Goal: Task Accomplishment & Management: Complete application form

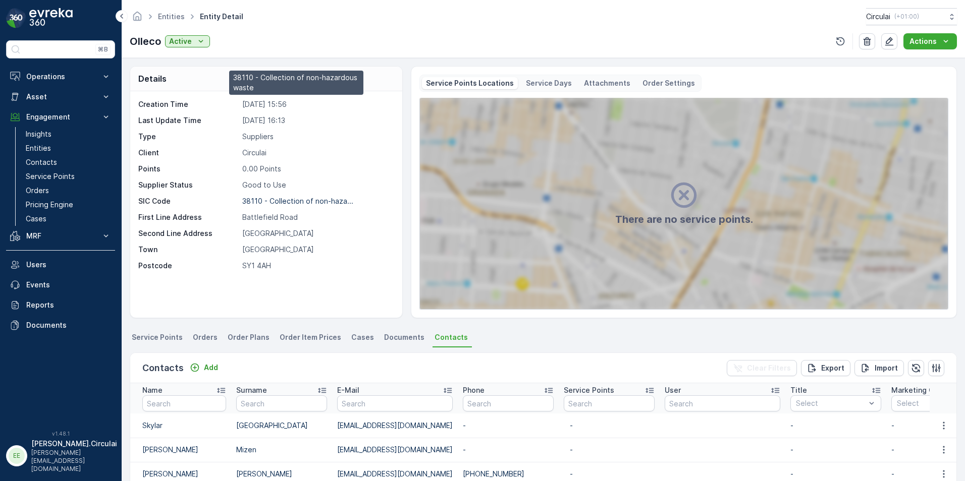
scroll to position [101, 0]
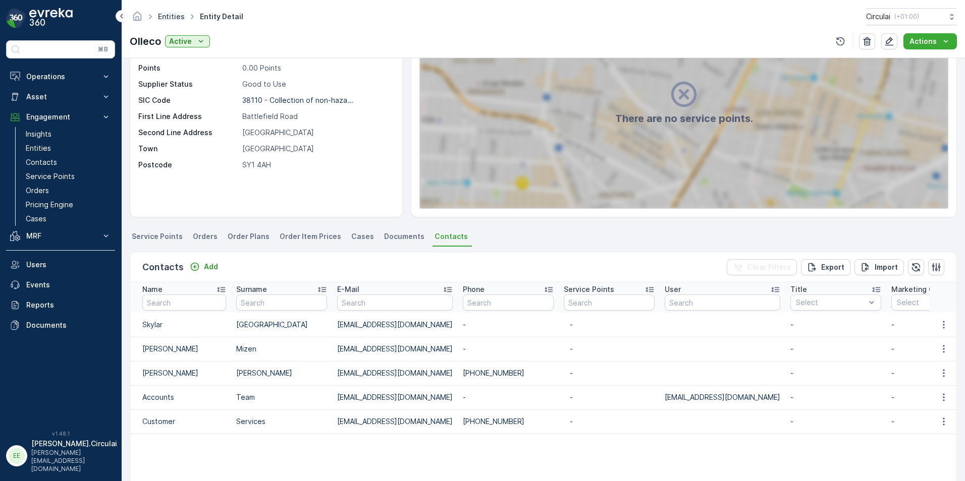
click at [181, 15] on link "Entities" at bounding box center [171, 16] width 27 height 9
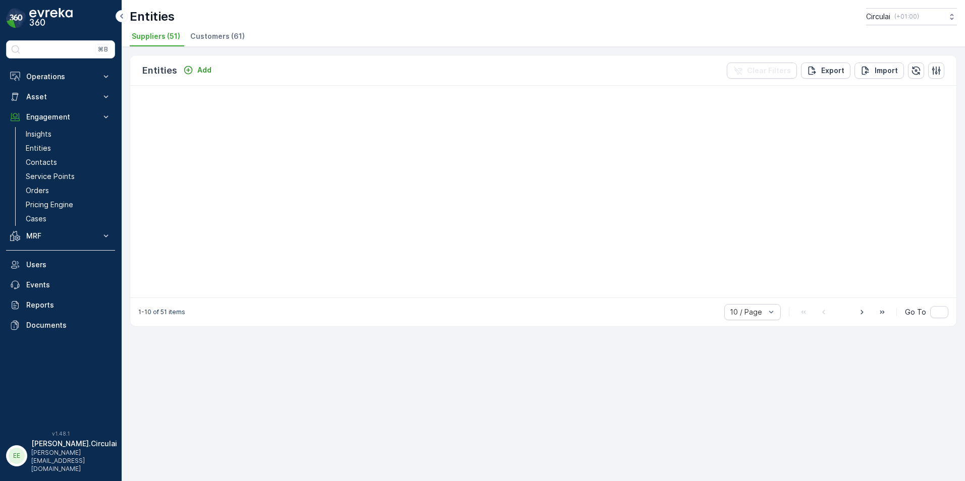
click at [215, 37] on span "Customers (61)" at bounding box center [217, 36] width 55 height 10
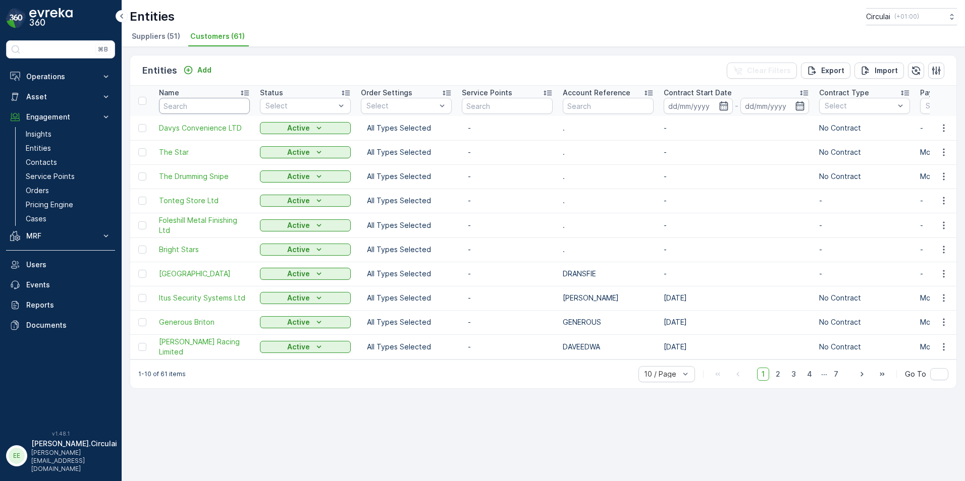
click at [192, 110] on input "text" at bounding box center [204, 106] width 91 height 16
type input "all"
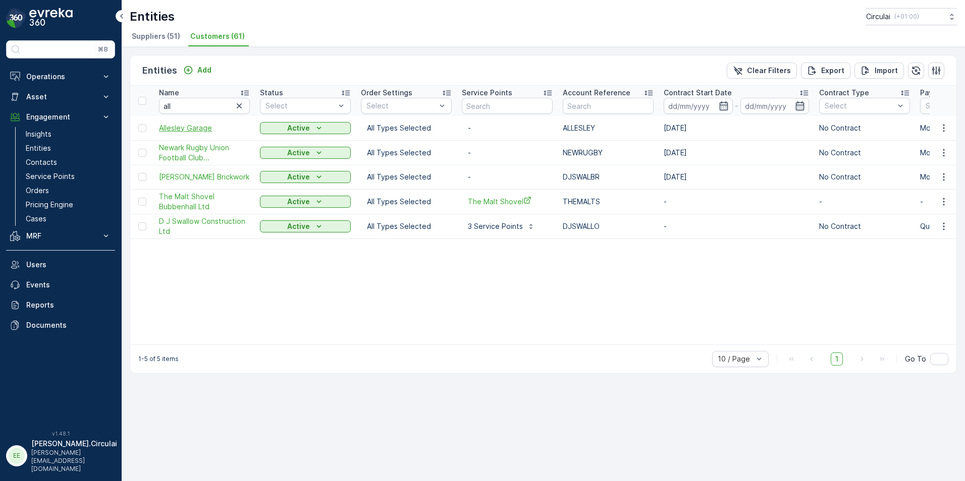
click at [187, 129] on span "Allesley Garage" at bounding box center [204, 128] width 91 height 10
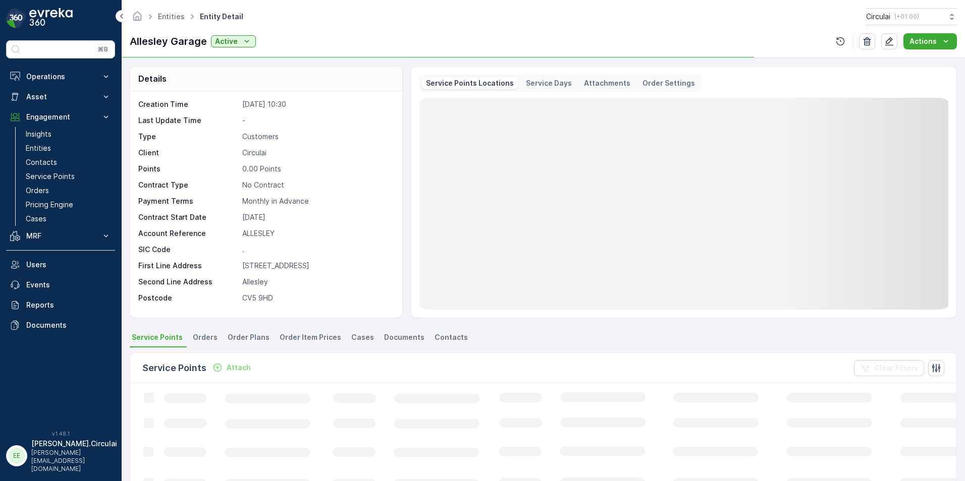
click at [420, 330] on div "Details Creation Time 12.06.2025 10:30 Last Update Time - Type Customers Client…" at bounding box center [543, 269] width 843 height 423
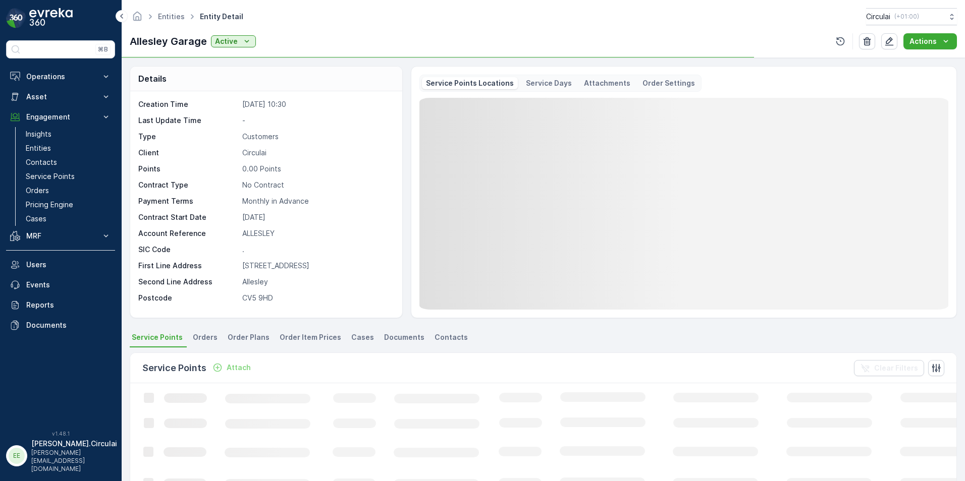
click at [444, 341] on span "Contacts" at bounding box center [450, 338] width 33 height 10
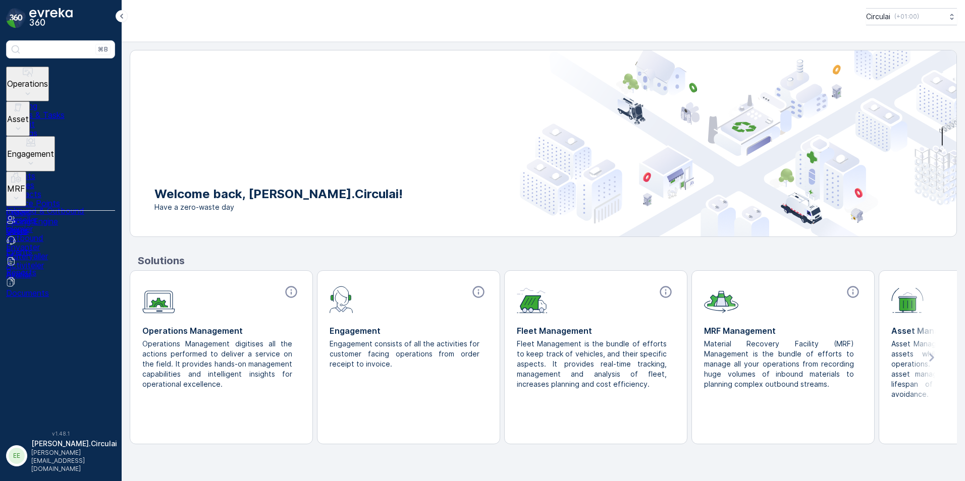
click at [54, 149] on p "Engagement" at bounding box center [30, 153] width 47 height 9
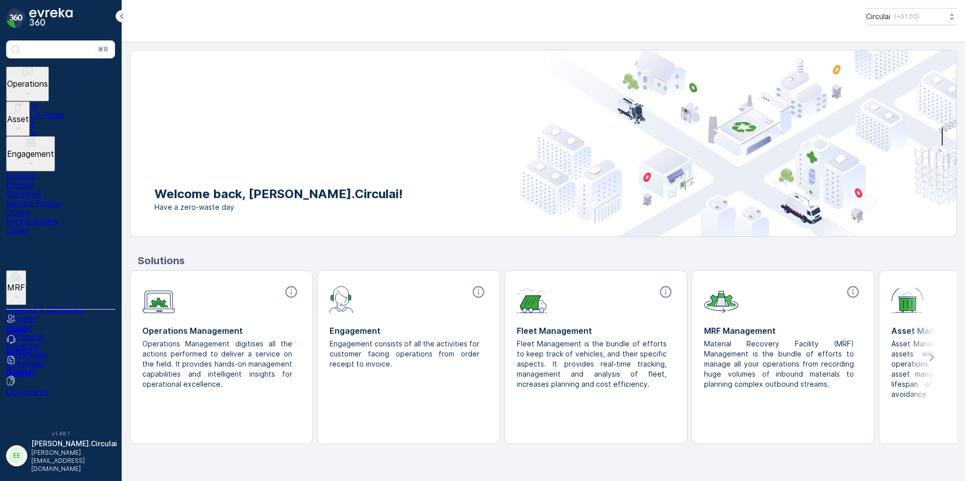
click at [71, 181] on link "Entities" at bounding box center [60, 185] width 109 height 9
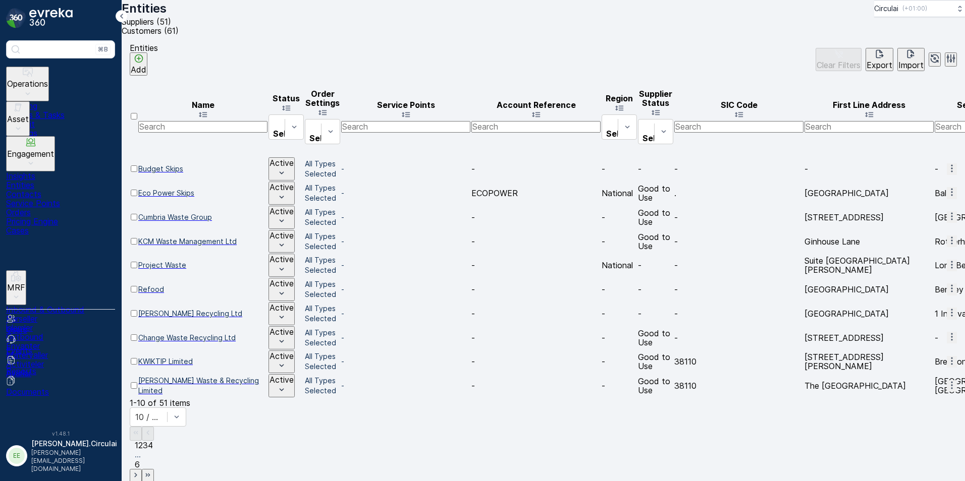
click at [192, 121] on input "text" at bounding box center [202, 126] width 129 height 11
type input "ECO"
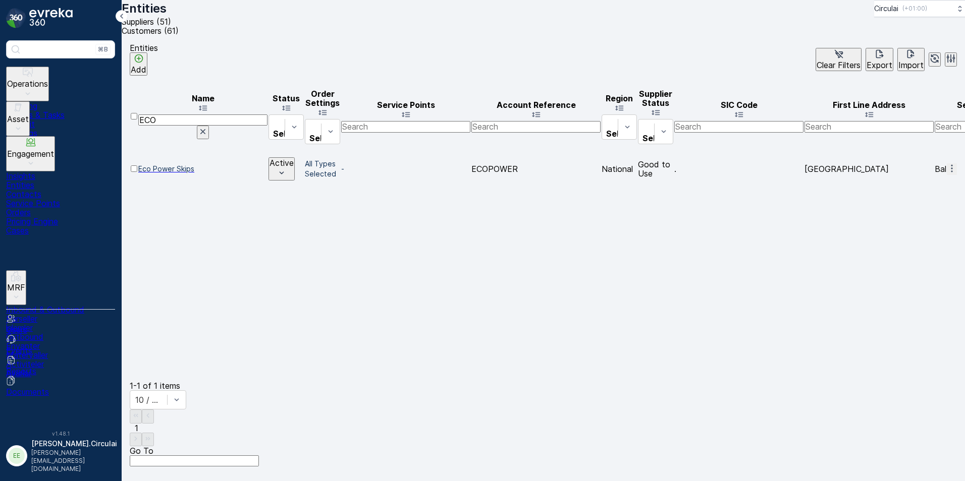
click at [185, 164] on span "Eco Power Skips" at bounding box center [202, 169] width 129 height 10
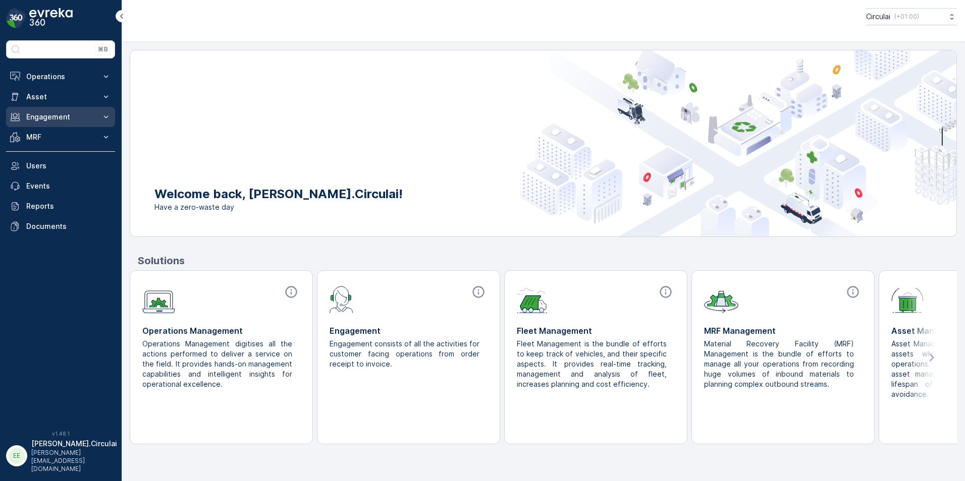
click at [39, 117] on p "Engagement" at bounding box center [60, 117] width 69 height 10
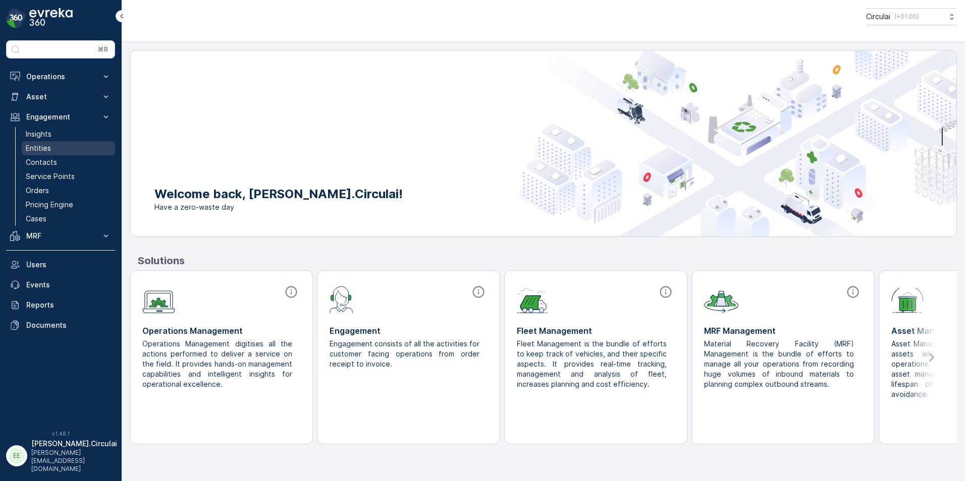
click at [70, 149] on link "Entities" at bounding box center [68, 148] width 93 height 14
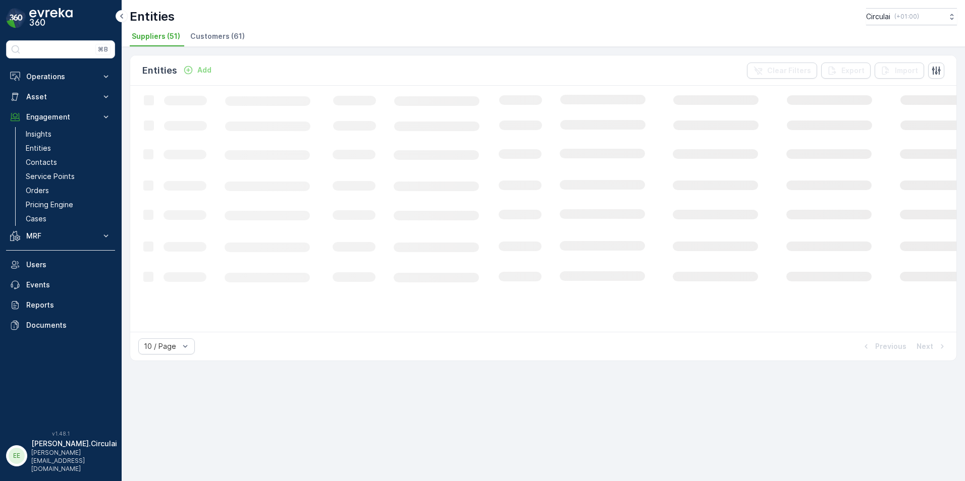
click at [233, 33] on span "Customers (61)" at bounding box center [217, 36] width 55 height 10
click at [192, 69] on div "Add" at bounding box center [197, 70] width 28 height 10
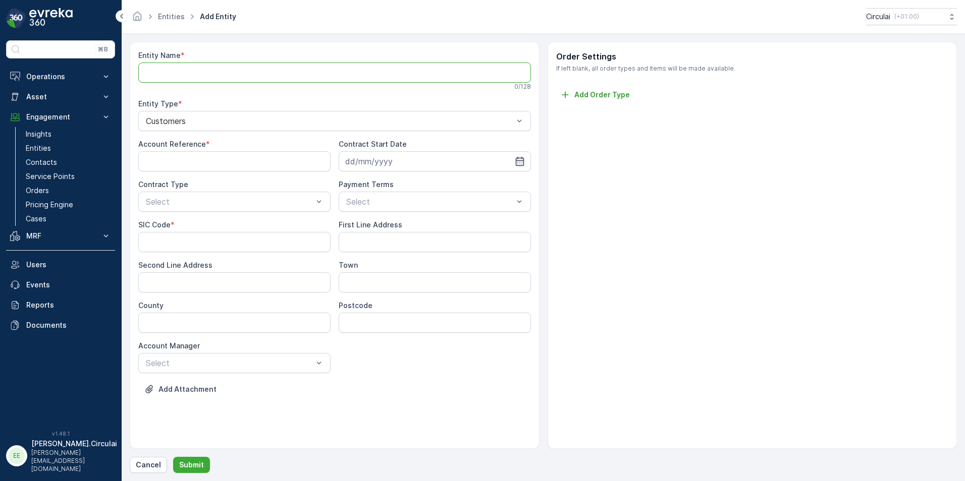
click at [202, 81] on Name "Entity Name" at bounding box center [334, 73] width 393 height 20
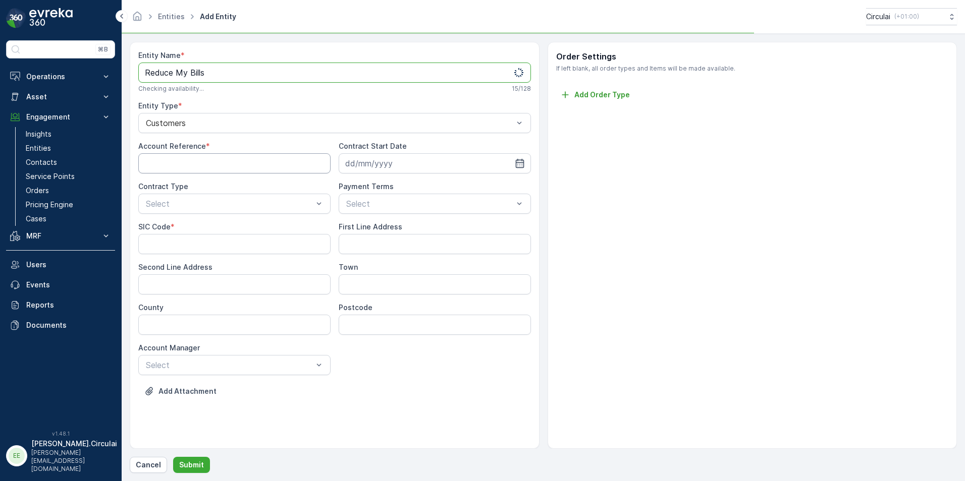
type Name "Reduce My Bills"
click at [227, 161] on Reference "Account Reference" at bounding box center [234, 163] width 192 height 20
type Reference "."
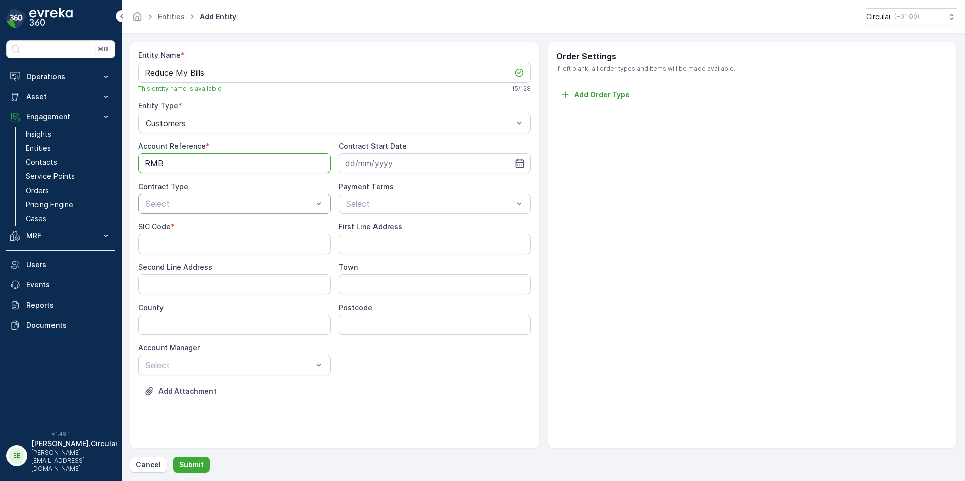
type Reference "RMB"
click at [228, 210] on div "Select" at bounding box center [234, 204] width 192 height 20
click at [216, 224] on div "No Contract" at bounding box center [234, 228] width 180 height 9
click at [365, 161] on input at bounding box center [435, 163] width 192 height 20
click at [444, 266] on div "15" at bounding box center [447, 268] width 16 height 16
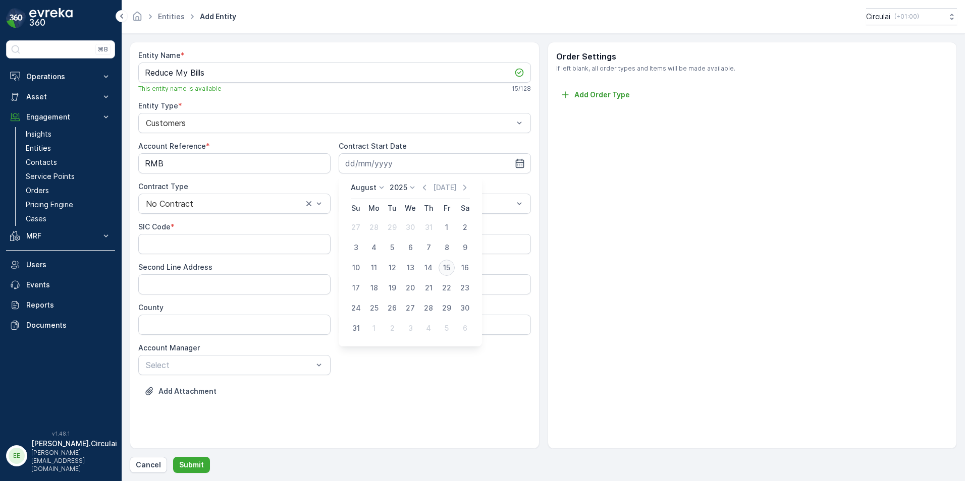
type input "15.08.2025"
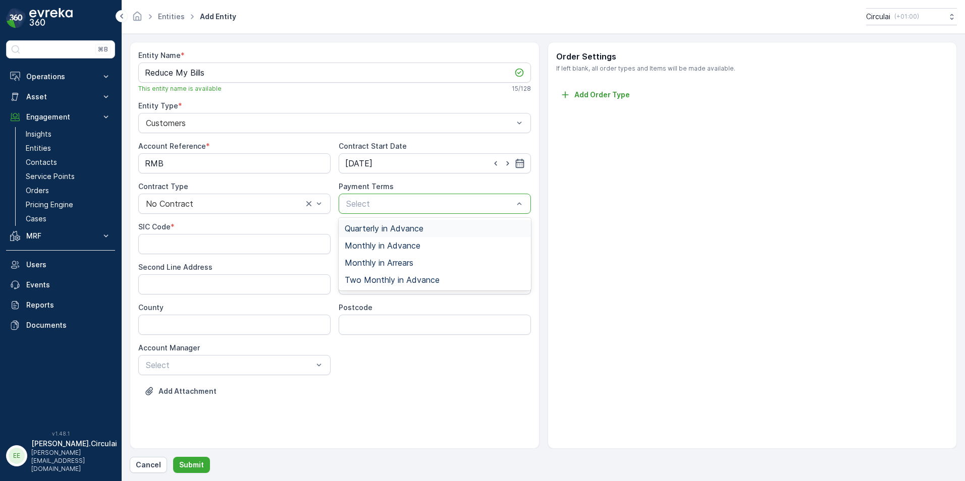
click at [402, 227] on span "Quarterly in Advance" at bounding box center [384, 228] width 79 height 9
click at [283, 246] on Code "SIC Code" at bounding box center [234, 244] width 192 height 20
type Code "."
click at [444, 250] on Address "First Line Address" at bounding box center [435, 244] width 192 height 20
type Address "Barrowford Business Centre"
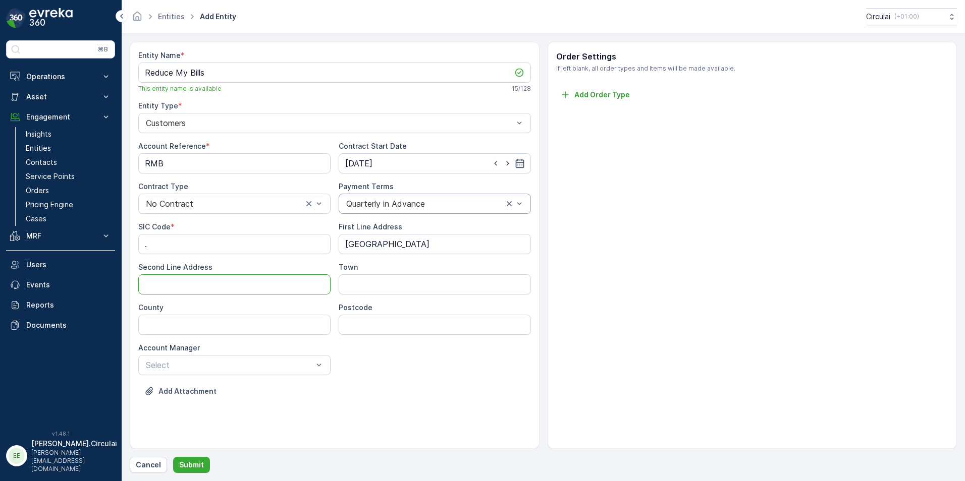
click at [213, 276] on Address "Second Line Address" at bounding box center [234, 285] width 192 height 20
type Address "Riverside Way"
click at [365, 283] on input "Town" at bounding box center [435, 285] width 192 height 20
type input "C"
type input "V"
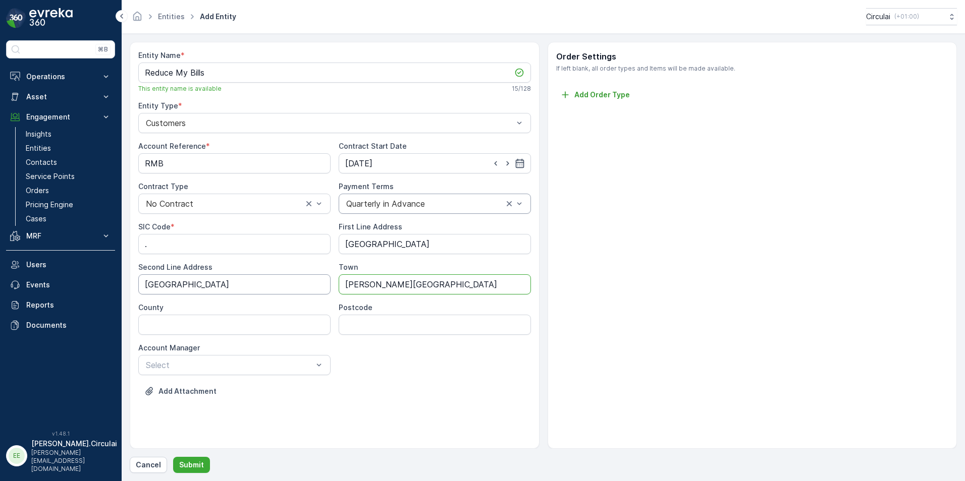
type input "Barrowford, Nelson"
click at [223, 288] on Address "Riverside Way" at bounding box center [234, 285] width 192 height 20
type Address "Riverside Way, Vantage Court"
click at [234, 313] on div "County" at bounding box center [234, 319] width 192 height 32
click at [231, 324] on input "County" at bounding box center [234, 325] width 192 height 20
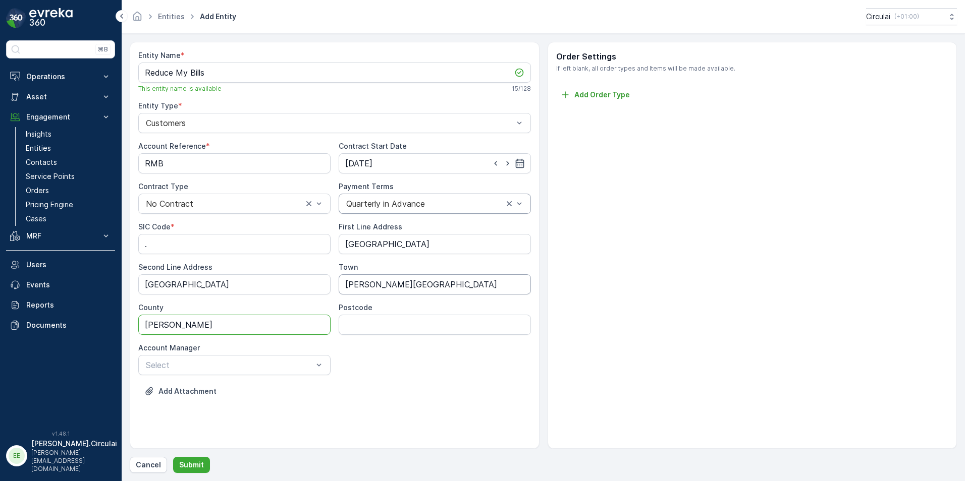
type input "Nelson"
drag, startPoint x: 430, startPoint y: 290, endPoint x: 387, endPoint y: 286, distance: 43.5
click at [387, 286] on input "Barrowford, Nelson" at bounding box center [435, 285] width 192 height 20
type input "Barrowford"
click at [393, 313] on div "Postcode" at bounding box center [435, 319] width 192 height 32
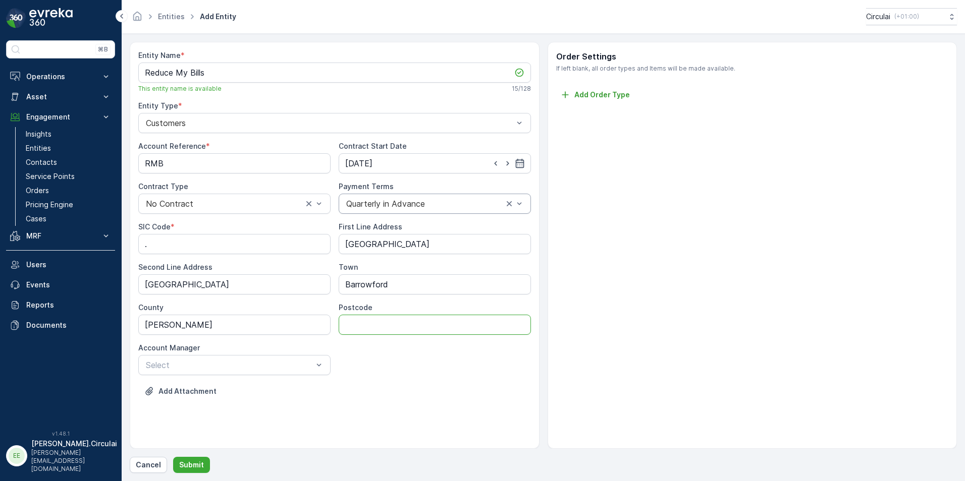
click at [394, 318] on input "Postcode" at bounding box center [435, 325] width 192 height 20
type input "BB9 6BP"
click at [195, 461] on p "Submit" at bounding box center [191, 465] width 25 height 10
